Goal: Information Seeking & Learning: Learn about a topic

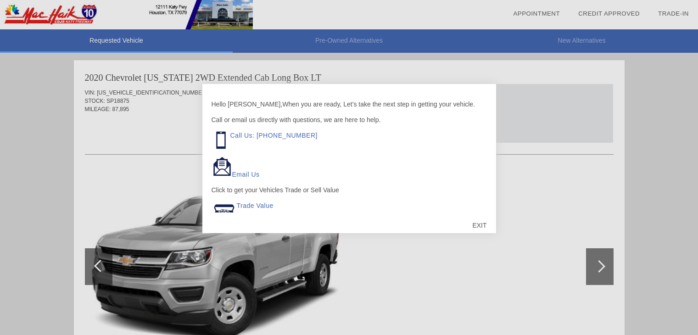
click at [472, 222] on div "EXIT" at bounding box center [479, 226] width 33 height 28
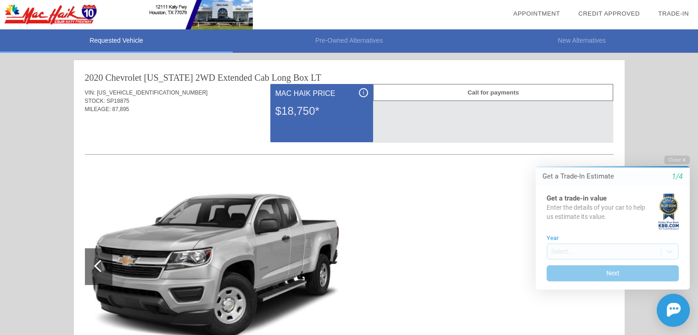
click at [665, 159] on button "Close" at bounding box center [677, 160] width 26 height 9
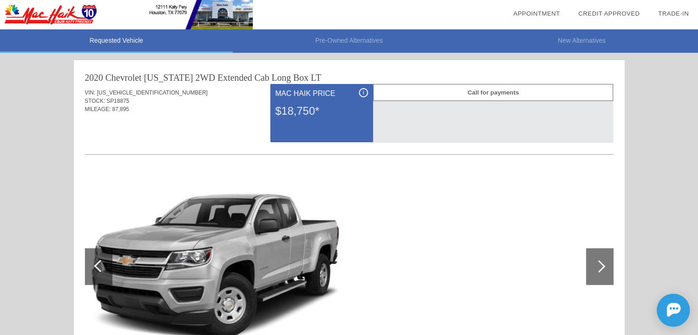
drag, startPoint x: 687, startPoint y: 0, endPoint x: 389, endPoint y: 285, distance: 411.4
click at [389, 285] on div at bounding box center [349, 267] width 529 height 200
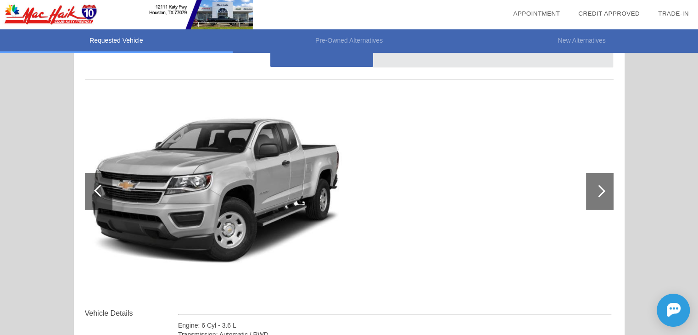
scroll to position [92, 0]
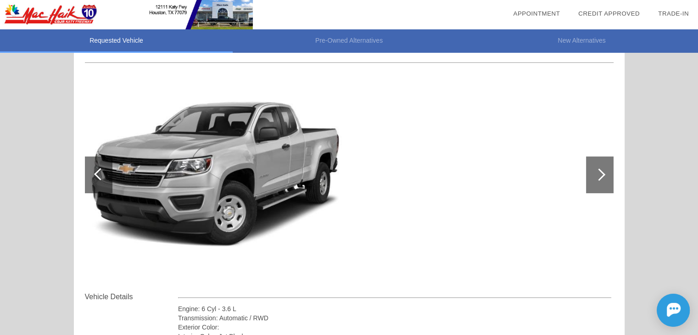
click at [95, 164] on div at bounding box center [99, 175] width 28 height 37
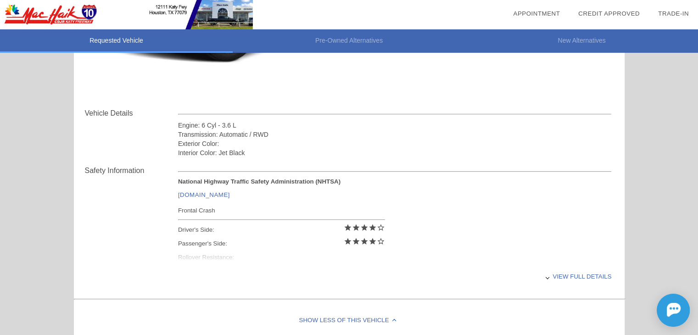
scroll to position [321, 0]
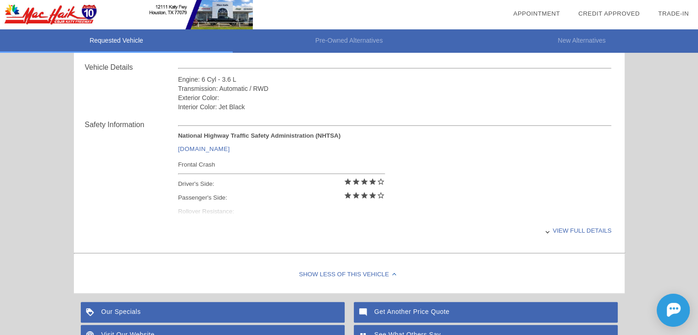
click at [564, 230] on div "View full details" at bounding box center [395, 230] width 434 height 22
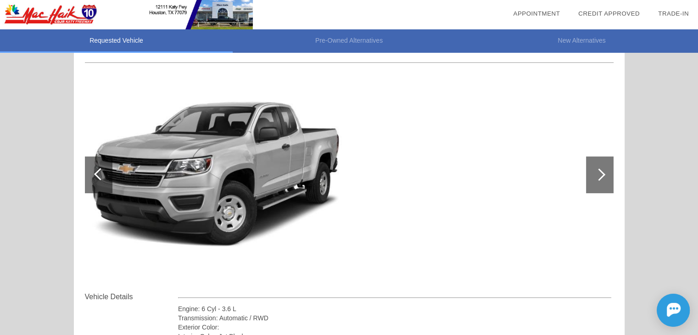
scroll to position [0, 0]
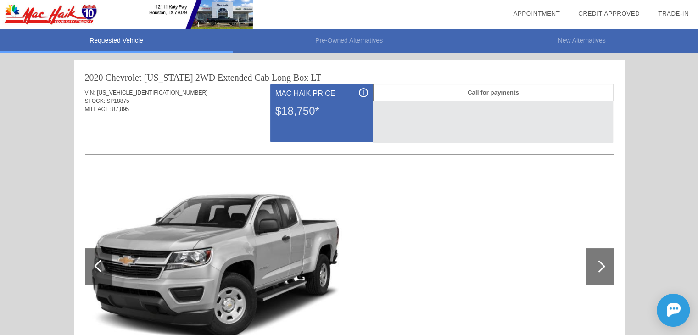
click at [605, 265] on div at bounding box center [600, 266] width 28 height 37
click at [599, 265] on div at bounding box center [599, 266] width 12 height 12
click at [298, 267] on img at bounding box center [215, 266] width 260 height 195
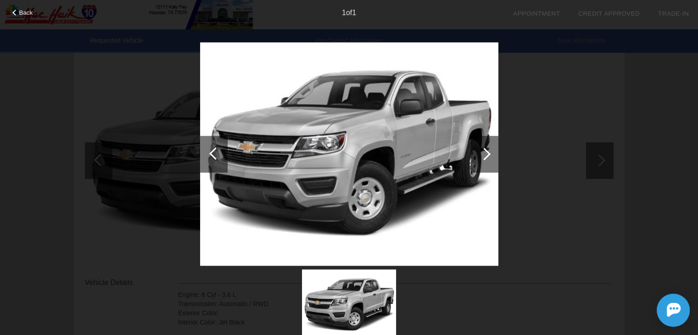
scroll to position [138, 0]
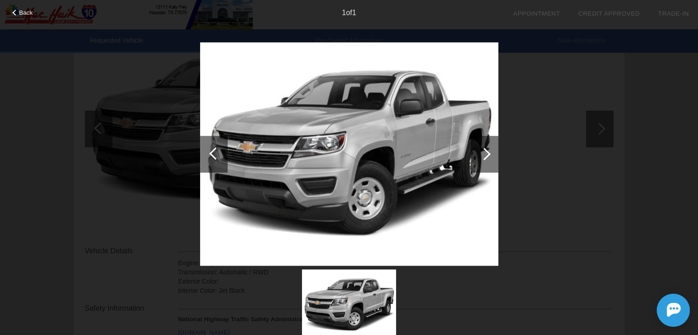
click at [10, 11] on div "Back" at bounding box center [23, 11] width 46 height 5
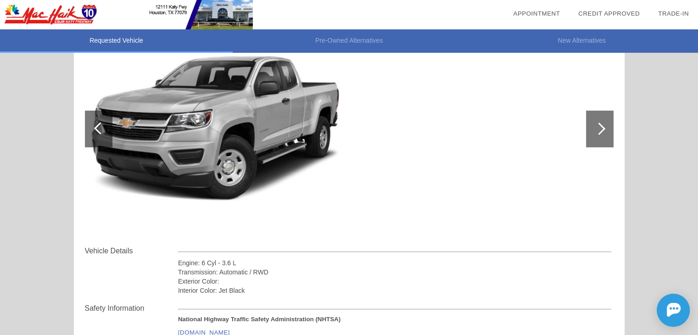
click at [10, 11] on img at bounding box center [126, 14] width 253 height 29
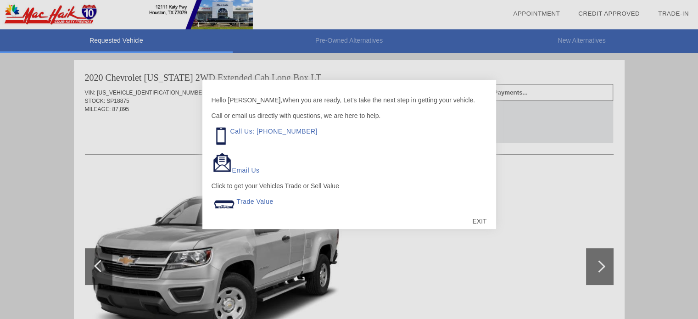
click at [483, 224] on div "EXIT" at bounding box center [479, 221] width 33 height 28
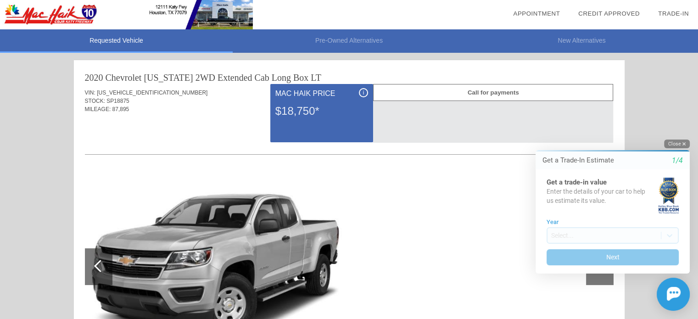
click at [670, 142] on button "Close" at bounding box center [677, 144] width 26 height 9
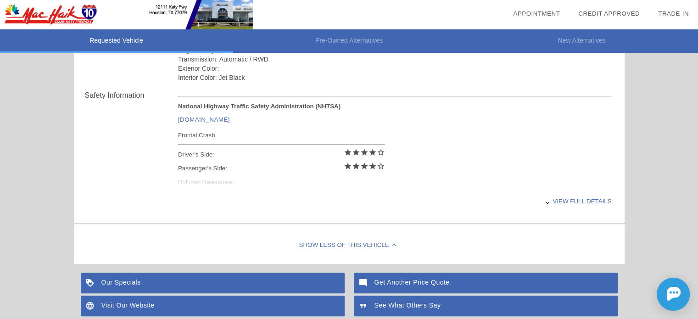
scroll to position [367, 0]
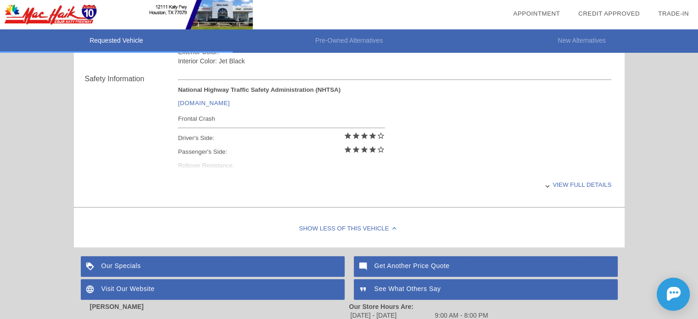
click at [565, 186] on div "View full details" at bounding box center [395, 185] width 434 height 22
click at [565, 184] on div "View less details" at bounding box center [395, 185] width 434 height 22
click at [565, 184] on div "View full details" at bounding box center [395, 185] width 434 height 22
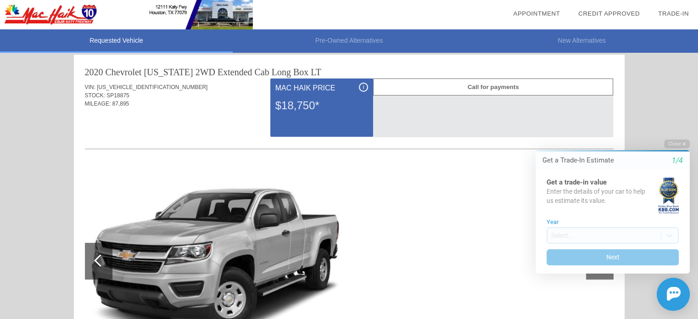
scroll to position [0, 0]
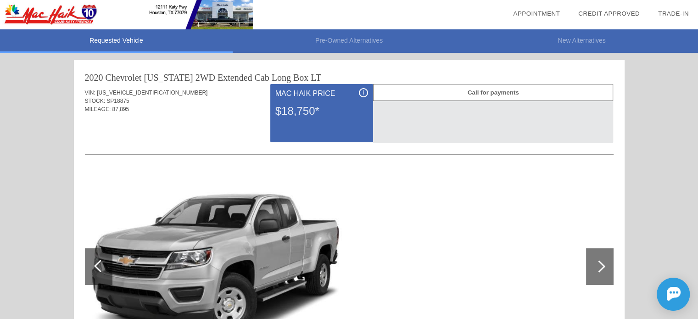
click at [507, 239] on div at bounding box center [349, 267] width 529 height 200
click at [598, 264] on div at bounding box center [599, 266] width 12 height 12
click at [252, 262] on img at bounding box center [215, 266] width 260 height 195
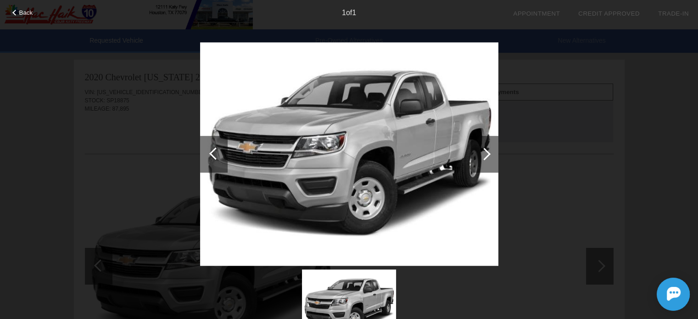
click at [421, 103] on img at bounding box center [349, 154] width 298 height 224
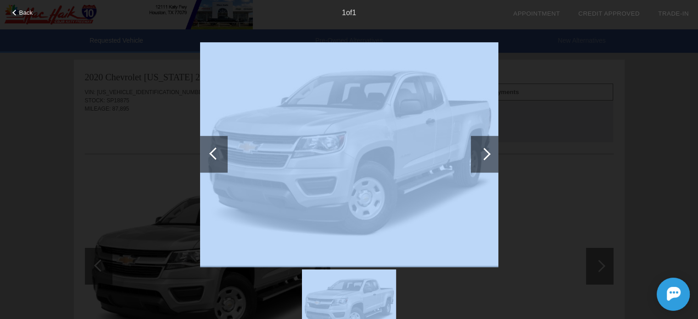
drag, startPoint x: 499, startPoint y: 40, endPoint x: 407, endPoint y: 95, distance: 107.1
click at [407, 95] on div "Back 1 of 1" at bounding box center [349, 159] width 698 height 319
click at [371, 294] on img at bounding box center [349, 304] width 94 height 71
drag, startPoint x: 371, startPoint y: 293, endPoint x: 350, endPoint y: 299, distance: 21.4
click at [350, 299] on img at bounding box center [349, 304] width 94 height 71
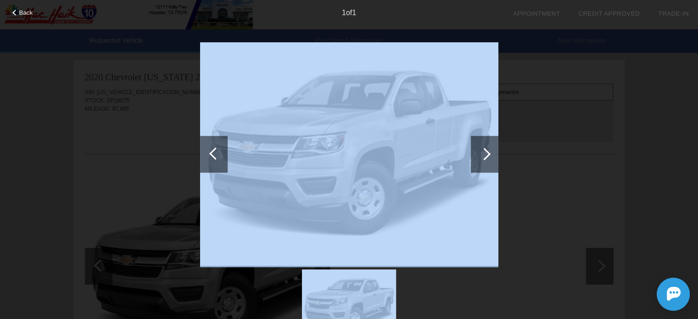
click at [350, 299] on img at bounding box center [349, 304] width 94 height 71
click at [440, 295] on div at bounding box center [349, 304] width 298 height 74
click at [482, 290] on div at bounding box center [349, 304] width 298 height 74
